Goal: Information Seeking & Learning: Learn about a topic

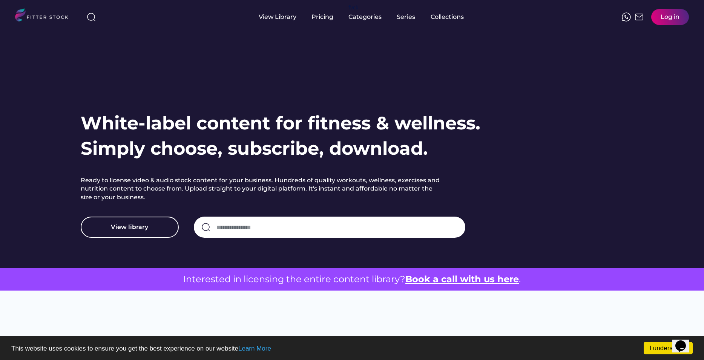
click at [276, 227] on input "input" at bounding box center [336, 227] width 241 height 16
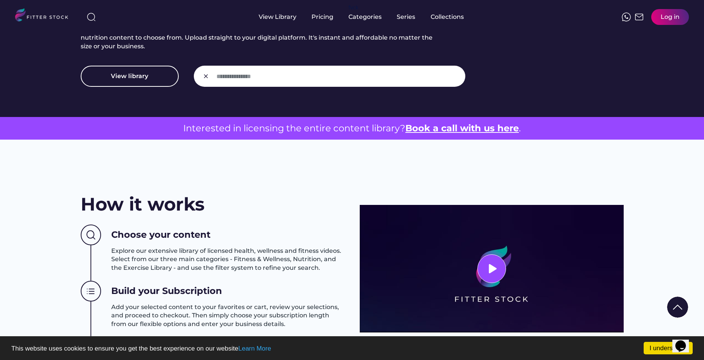
scroll to position [38, 0]
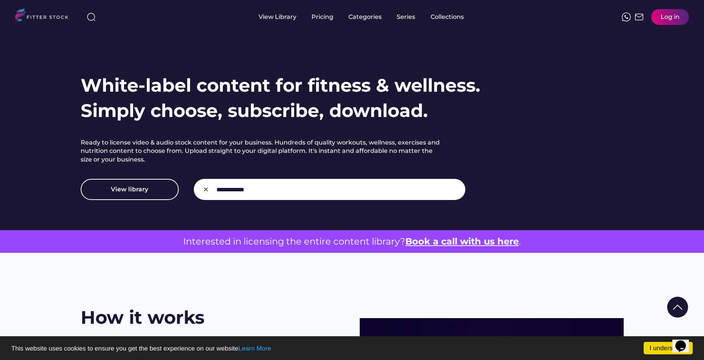
type input "**********"
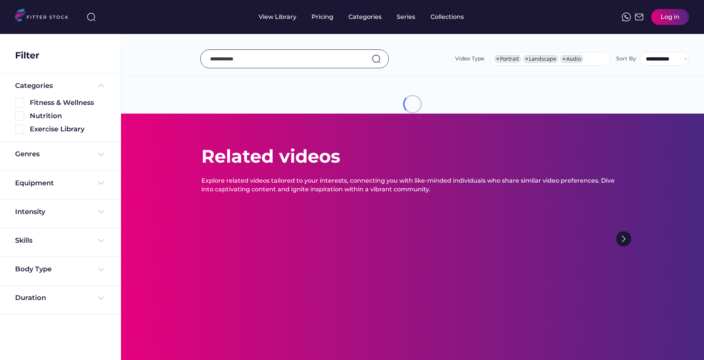
select select "**********"
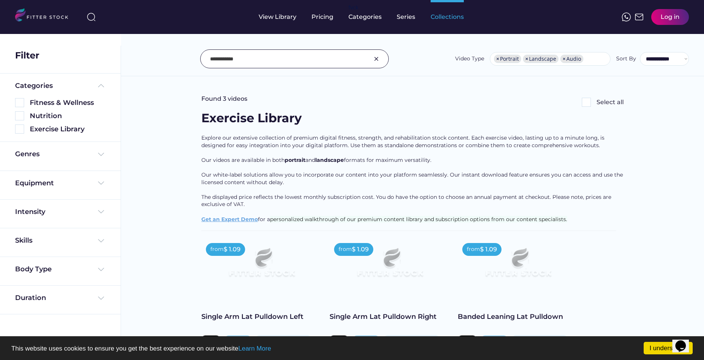
click at [459, 18] on div "Collections" at bounding box center [446, 17] width 33 height 8
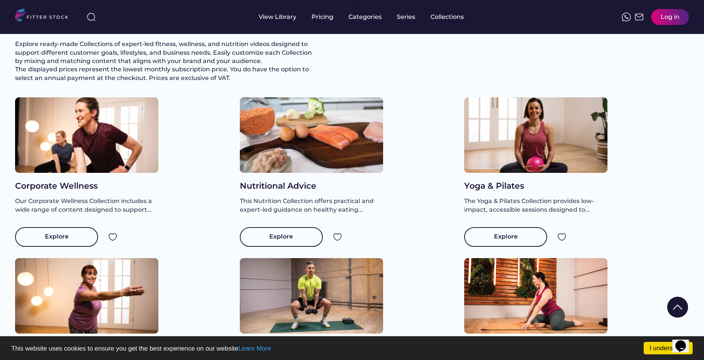
scroll to position [38, 0]
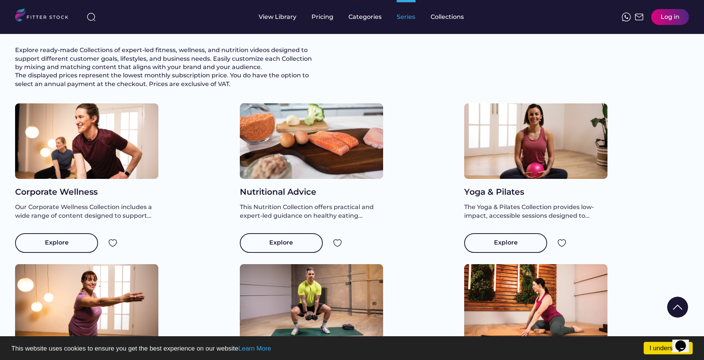
click at [402, 19] on div "Series" at bounding box center [406, 17] width 19 height 8
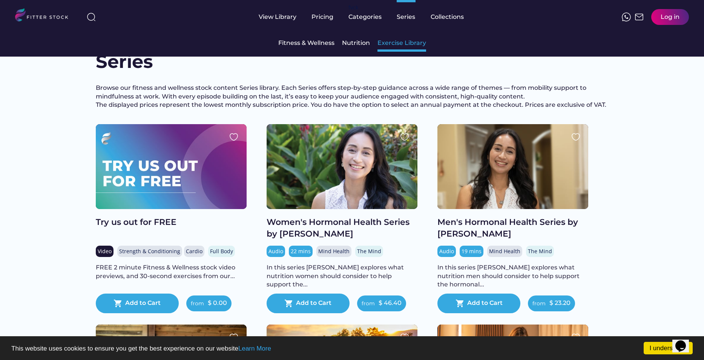
click at [391, 43] on div "Exercise Library" at bounding box center [401, 43] width 49 height 8
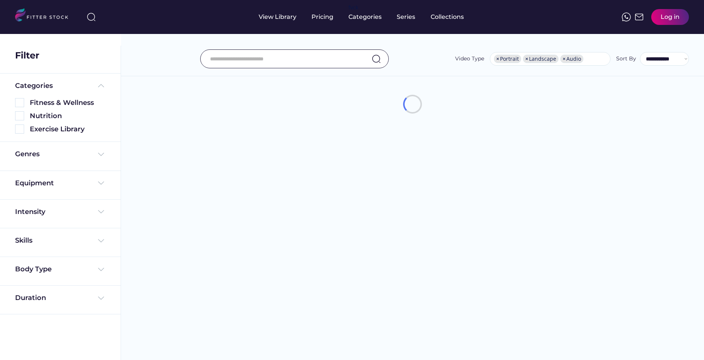
select select "**********"
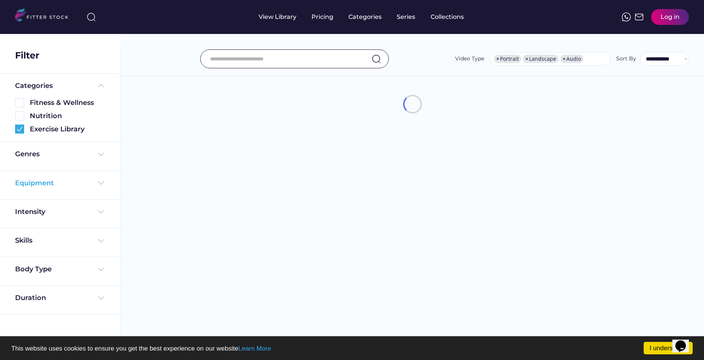
click at [105, 184] on img at bounding box center [100, 182] width 9 height 9
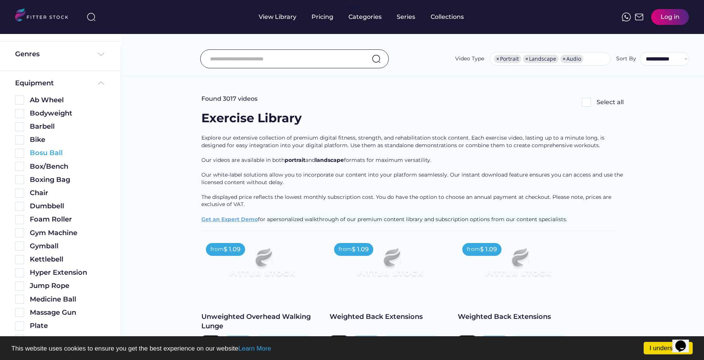
scroll to position [138, 0]
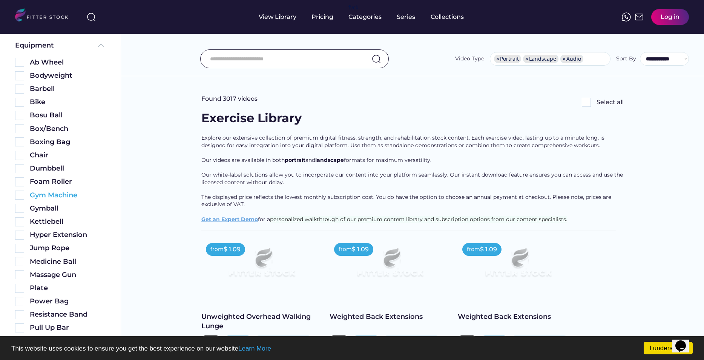
click at [18, 195] on img at bounding box center [19, 194] width 9 height 9
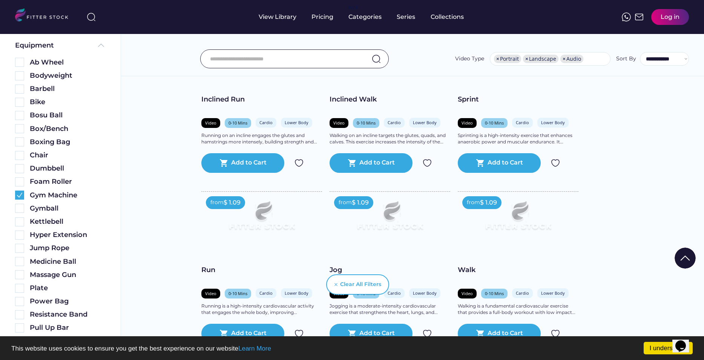
scroll to position [1244, 0]
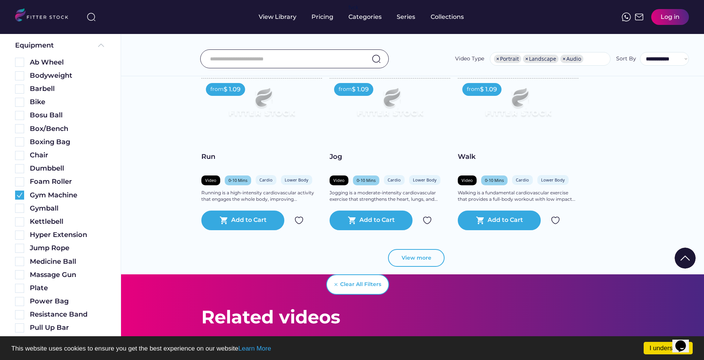
click at [423, 254] on button "View more" at bounding box center [416, 258] width 57 height 18
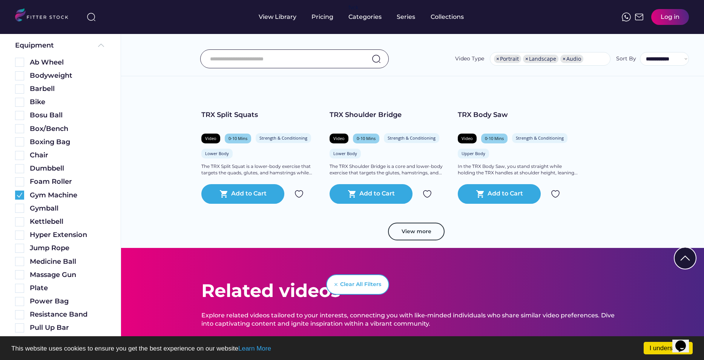
scroll to position [2525, 0]
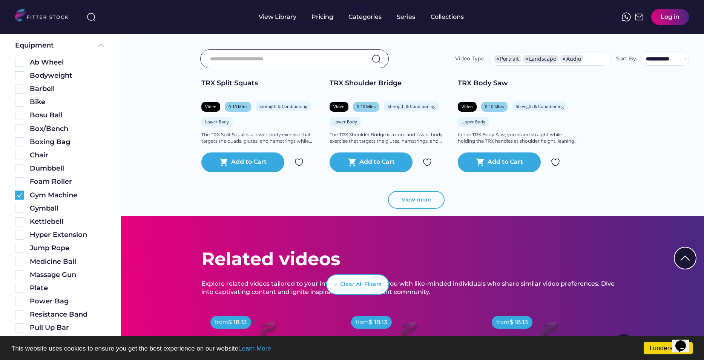
click at [420, 200] on button "View more" at bounding box center [416, 200] width 57 height 18
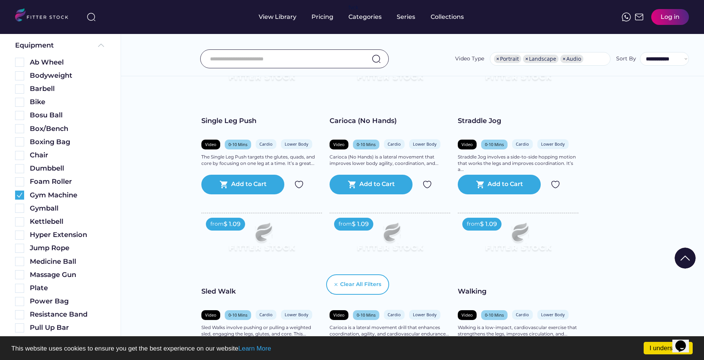
scroll to position [1872, 0]
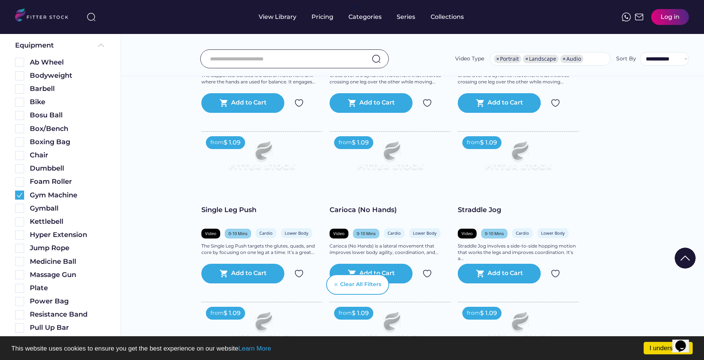
click at [270, 66] on input "input" at bounding box center [285, 59] width 150 height 16
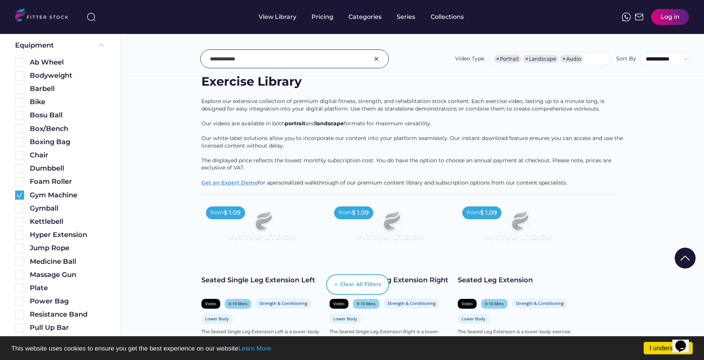
scroll to position [113, 0]
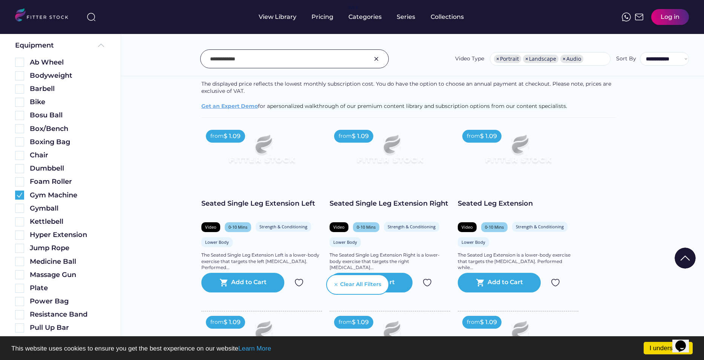
click at [243, 60] on input "input" at bounding box center [285, 59] width 150 height 16
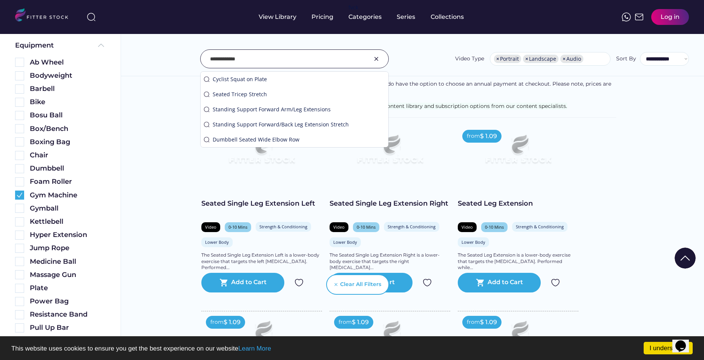
click at [243, 60] on input "input" at bounding box center [285, 59] width 150 height 16
click at [307, 57] on input "input" at bounding box center [285, 59] width 150 height 16
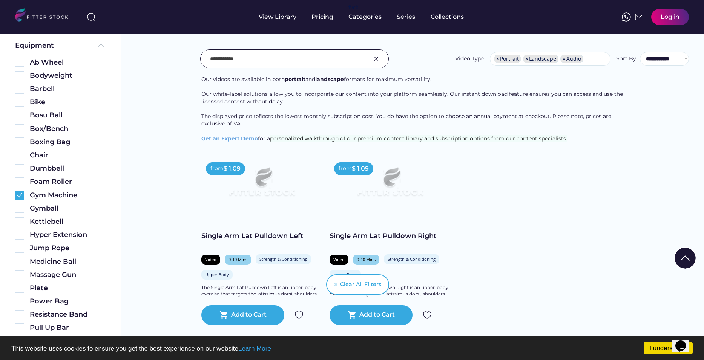
scroll to position [38, 0]
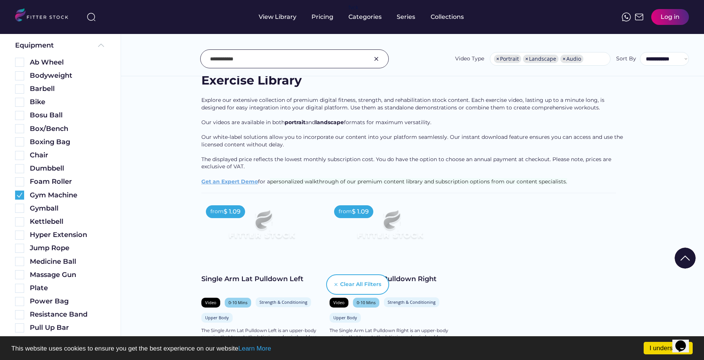
click at [228, 59] on input "input" at bounding box center [285, 59] width 150 height 16
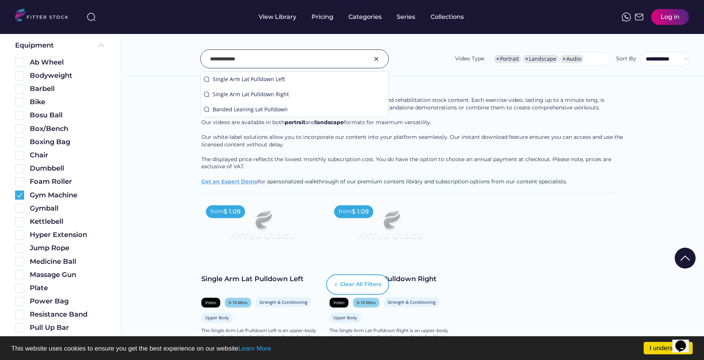
type input "**********"
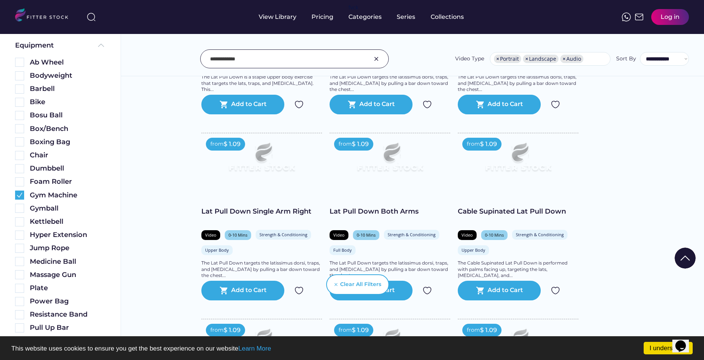
scroll to position [490, 0]
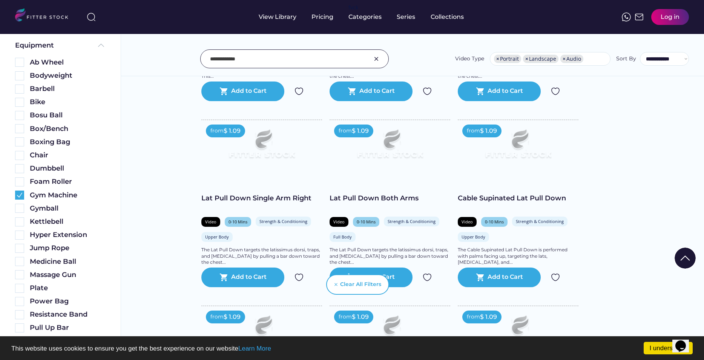
click at [617, 190] on div "from $ 1.09 Lat Pull Down Video 0-10 Mins Strength & Conditioning Upper Body Th…" at bounding box center [412, 203] width 422 height 910
